Goal: Information Seeking & Learning: Learn about a topic

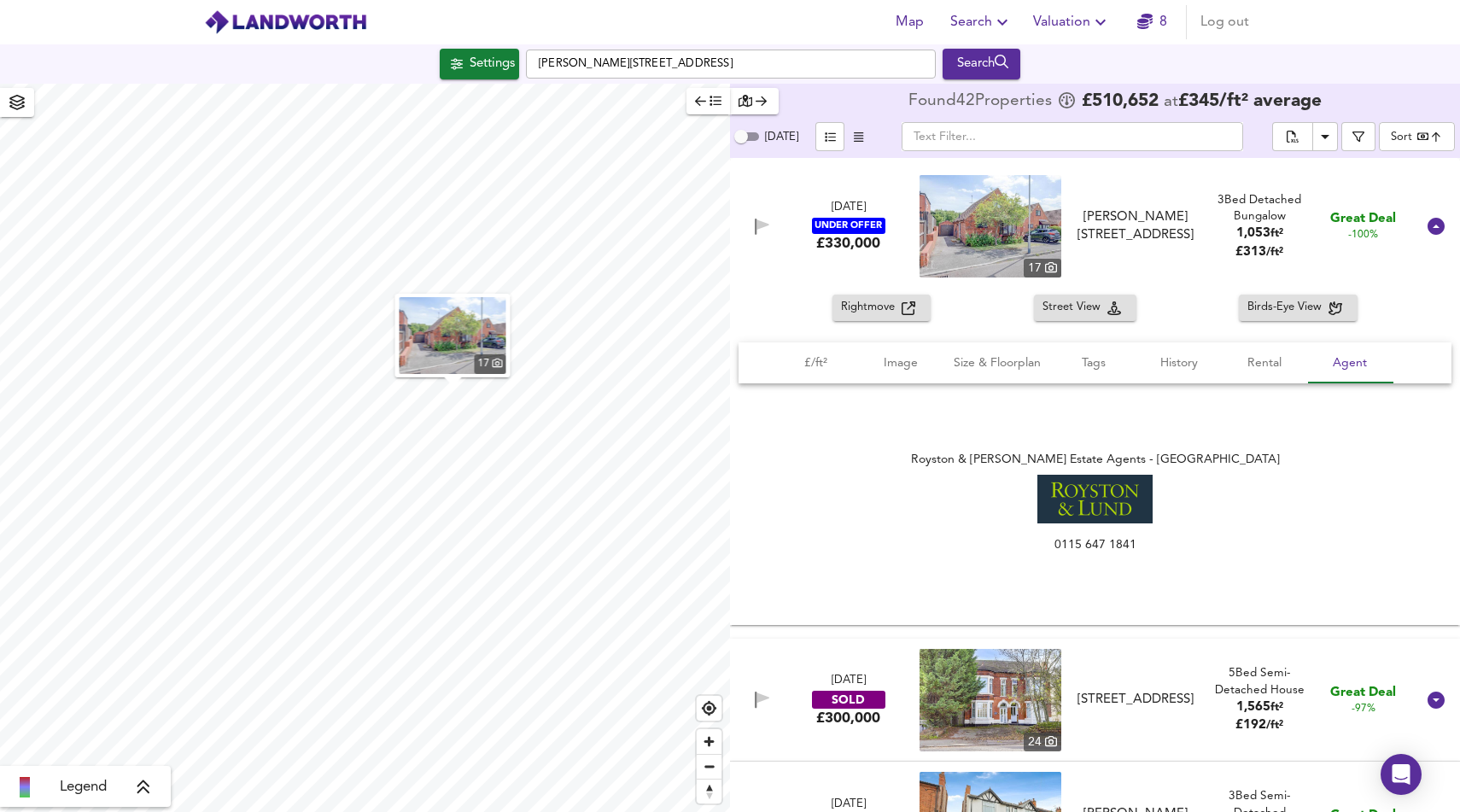
scroll to position [3977, 0]
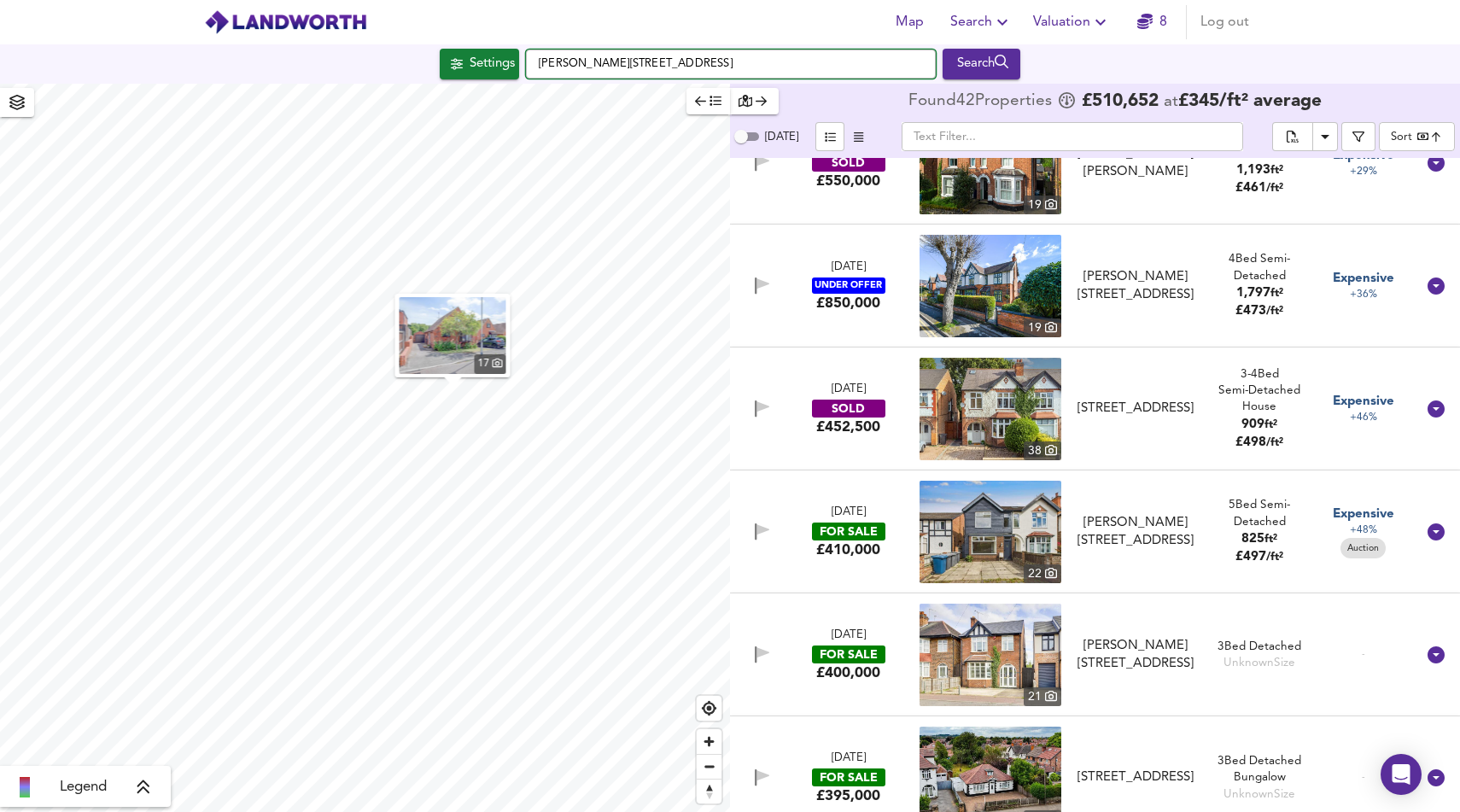
click at [709, 54] on input "[PERSON_NAME][STREET_ADDRESS]" at bounding box center [730, 64] width 409 height 29
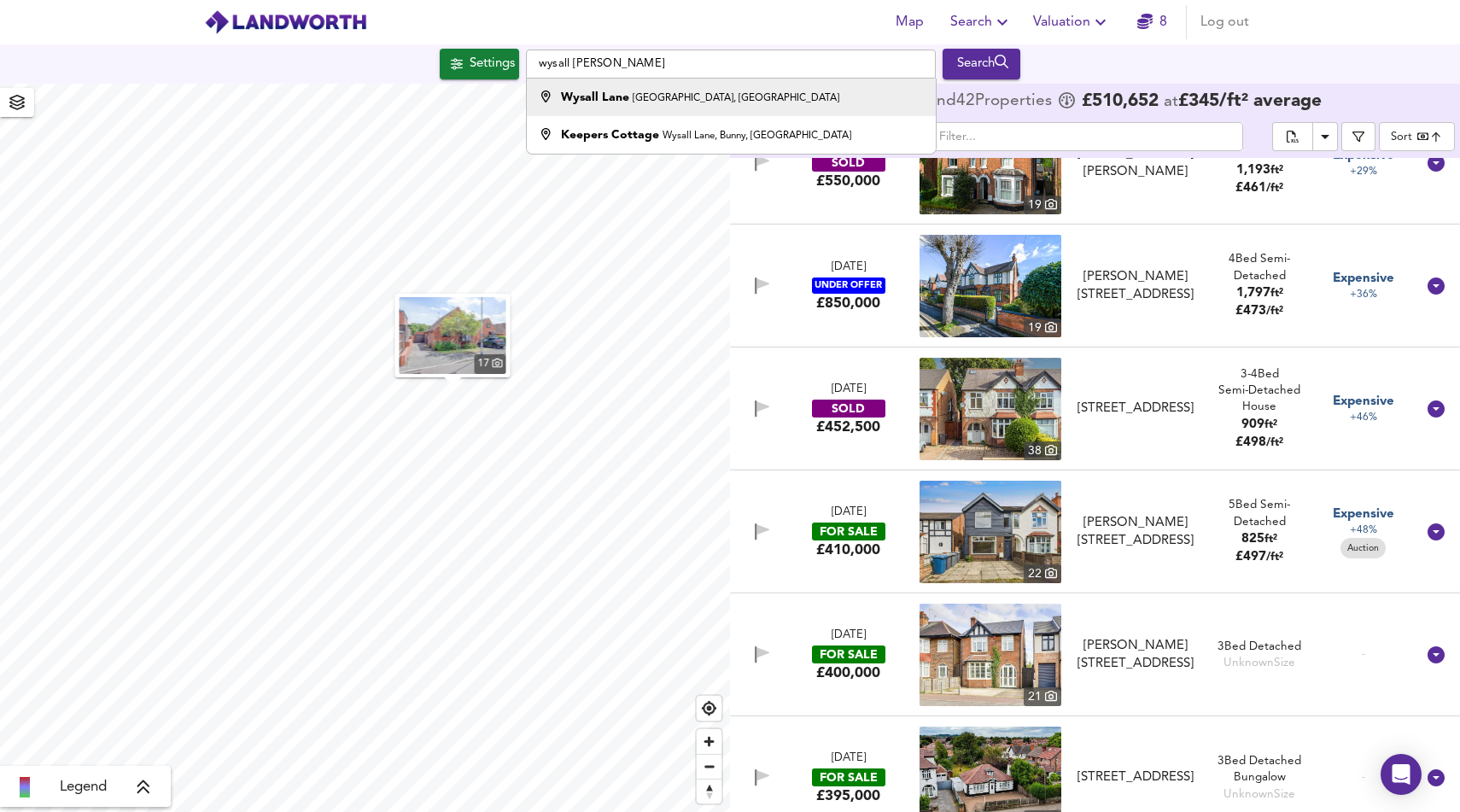
click at [702, 93] on small "[GEOGRAPHIC_DATA], [GEOGRAPHIC_DATA]" at bounding box center [735, 98] width 206 height 10
type input "[GEOGRAPHIC_DATA], [GEOGRAPHIC_DATA], [GEOGRAPHIC_DATA]"
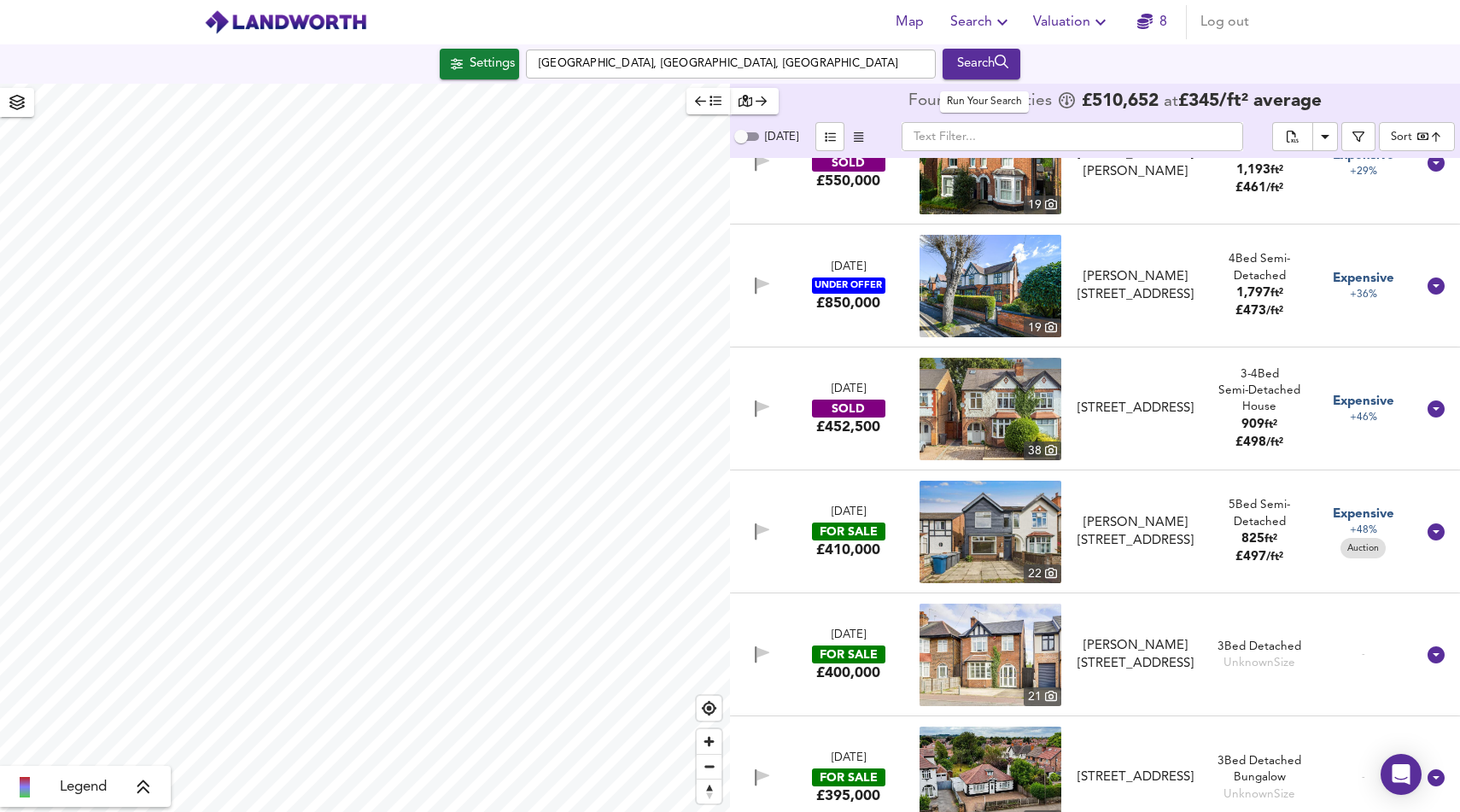
click at [989, 58] on div "Search" at bounding box center [981, 64] width 69 height 22
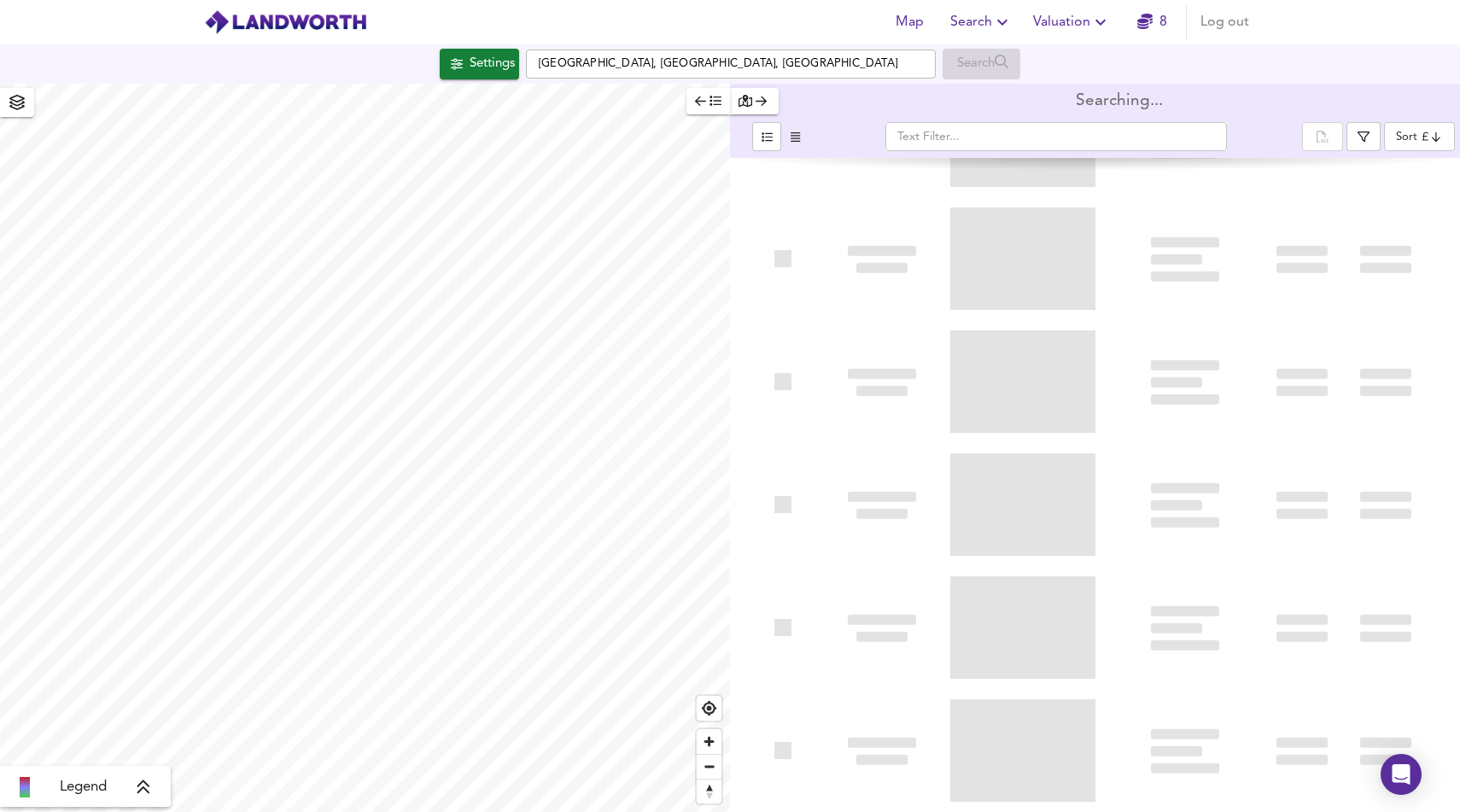
type input "bestdeal"
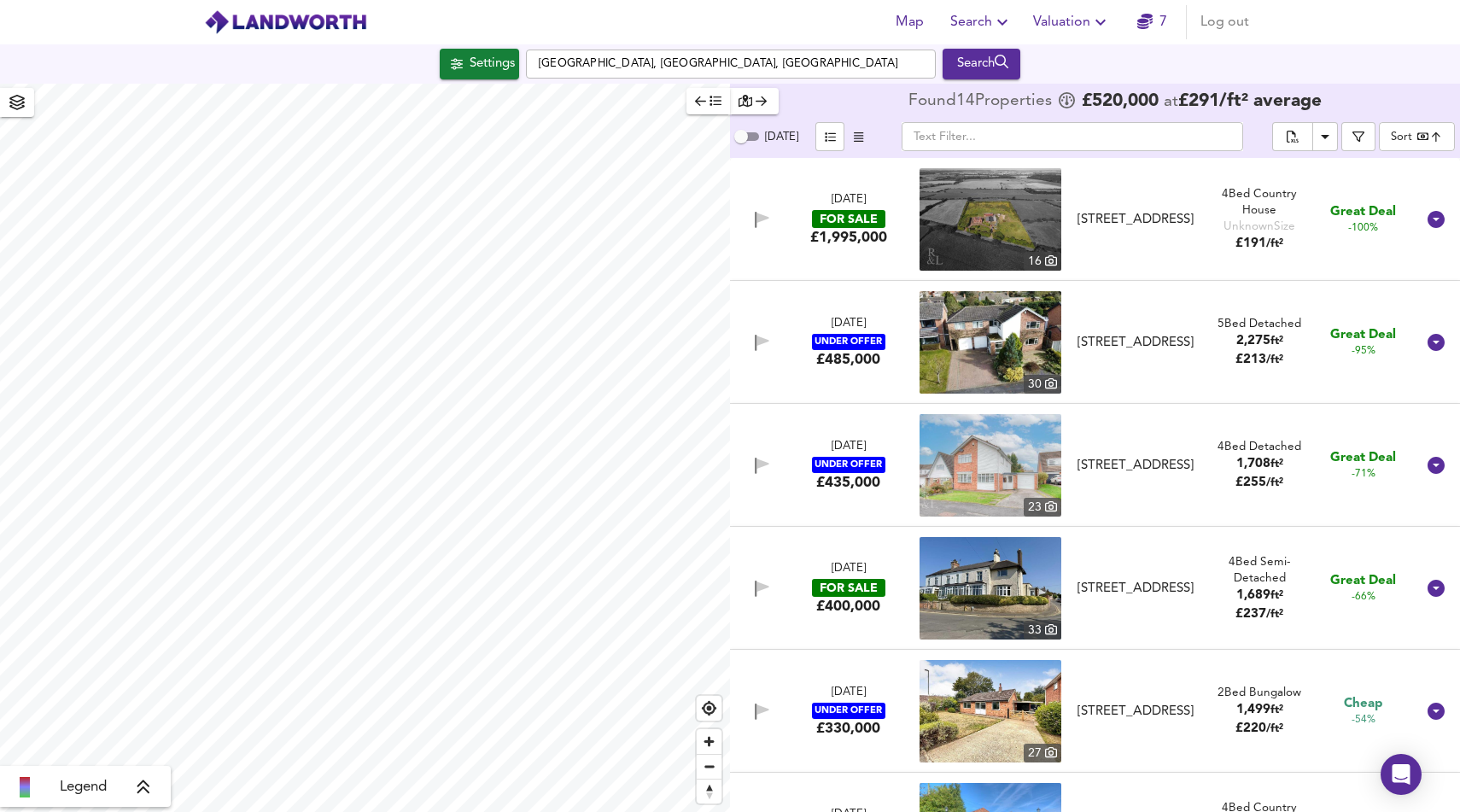
click at [953, 140] on input "text" at bounding box center [1071, 137] width 341 height 29
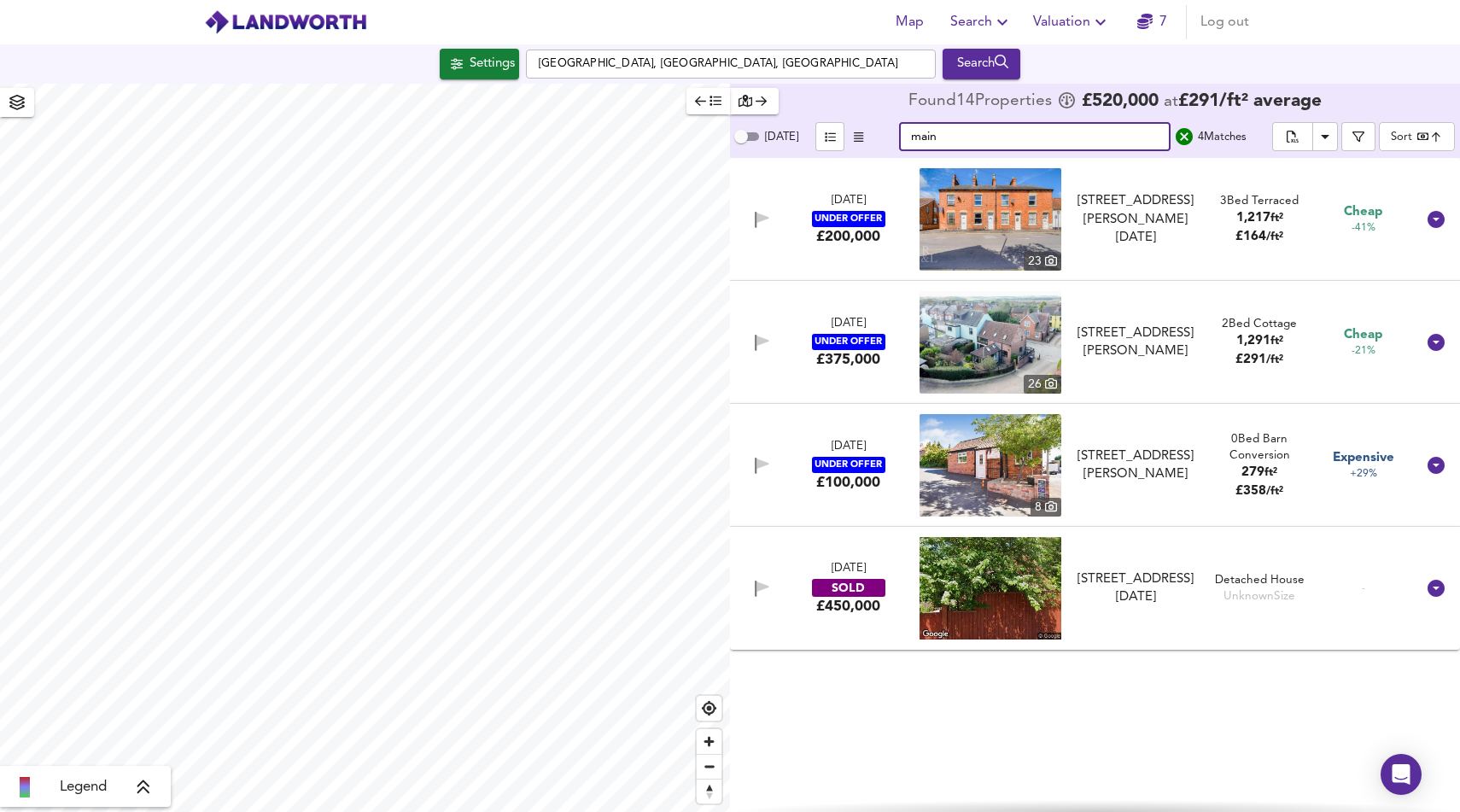
type input "main"
